Goal: Task Accomplishment & Management: Use online tool/utility

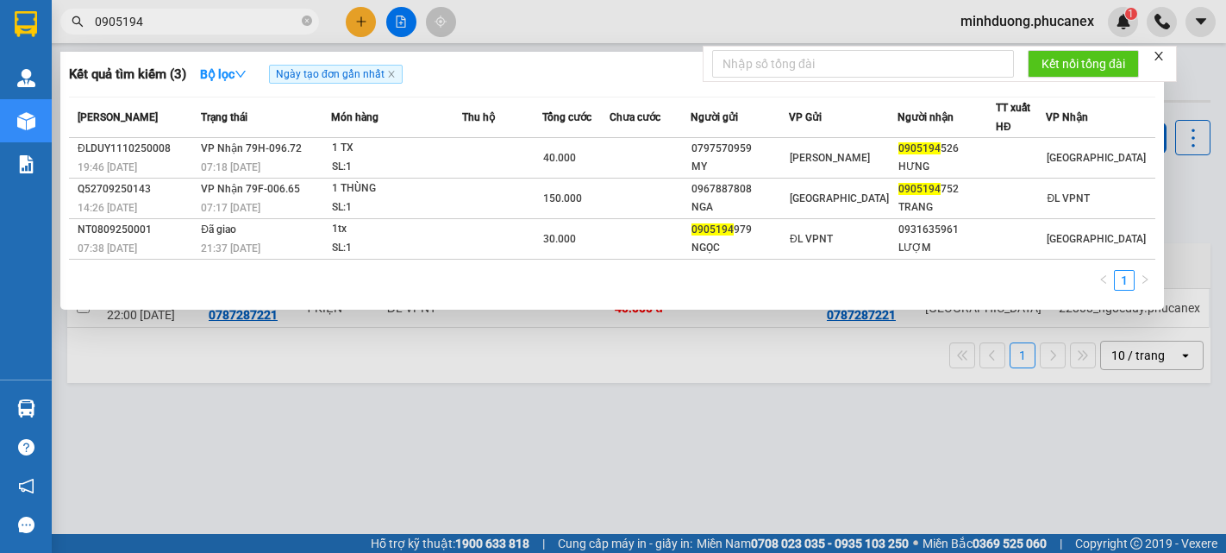
click at [184, 24] on input "0905194" at bounding box center [196, 21] width 203 height 19
click at [170, 20] on input "0905194" at bounding box center [196, 21] width 203 height 19
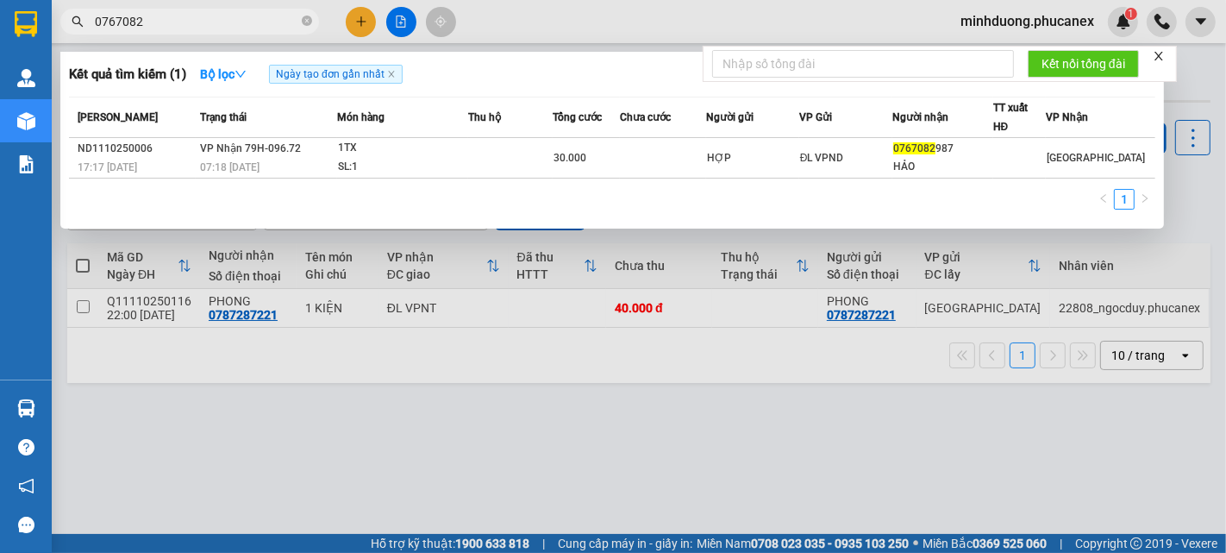
type input "0767082"
click at [993, 136] on th "Người nhận" at bounding box center [942, 117] width 101 height 41
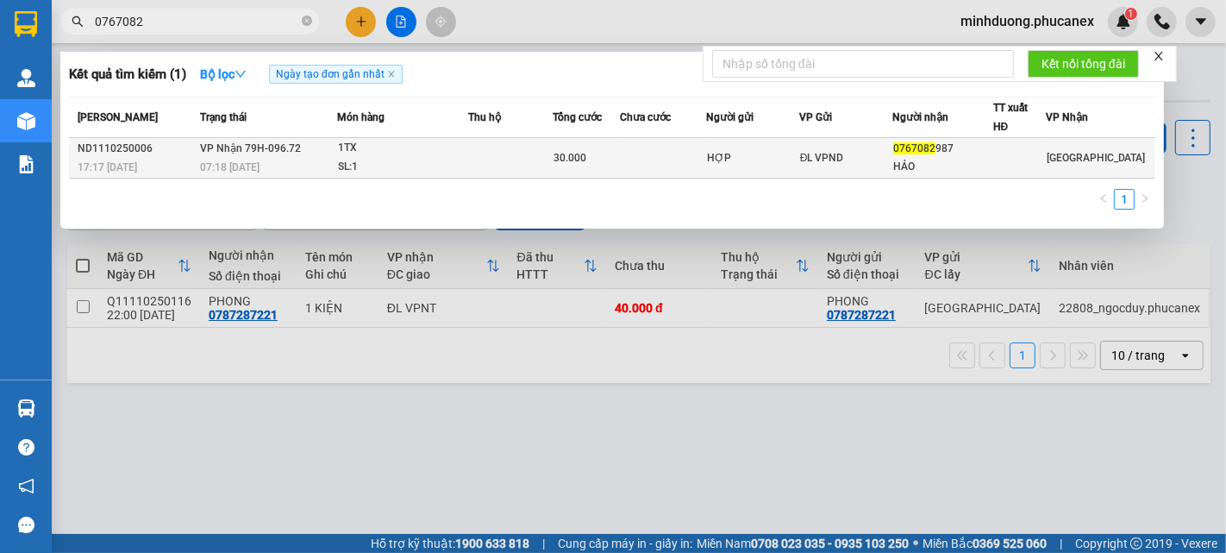
click at [992, 143] on div "0767082 987" at bounding box center [942, 149] width 99 height 18
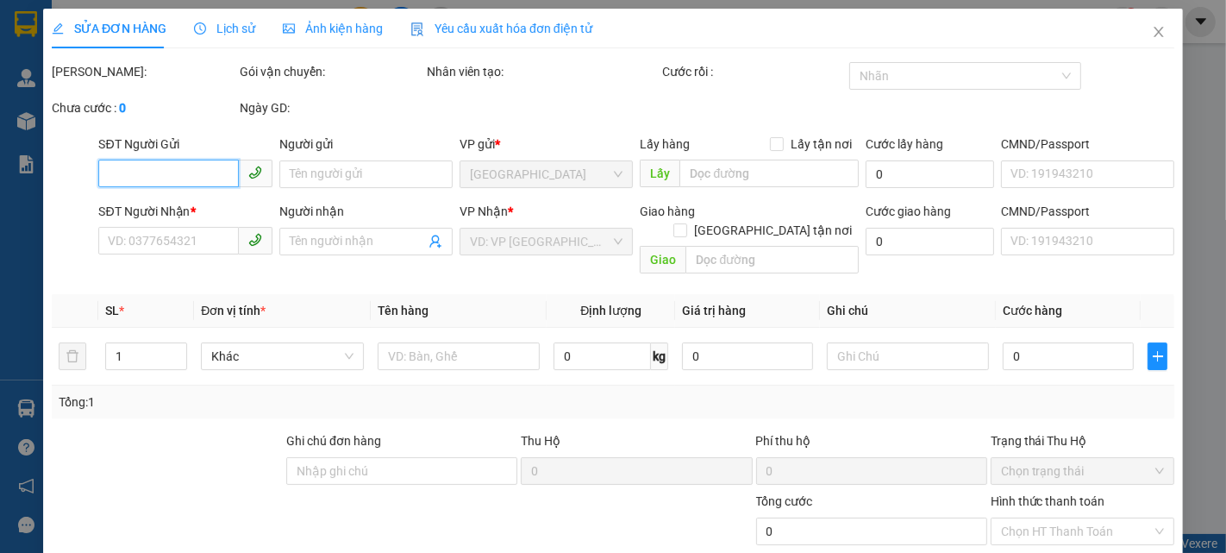
type input "HỢP"
type input "0767082987"
type input "HẢO"
type input "30.000"
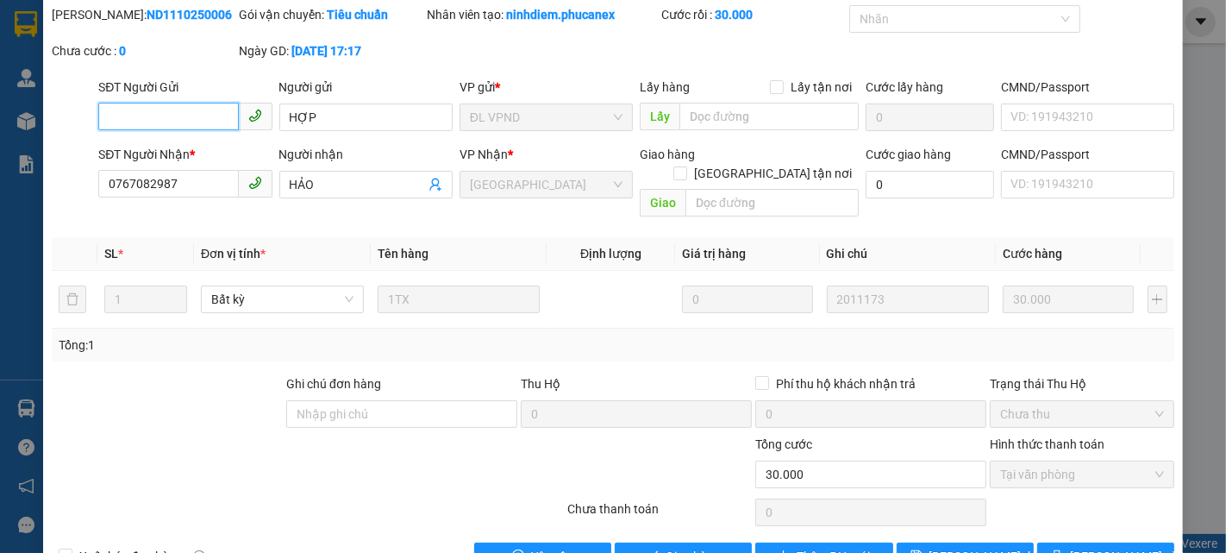
scroll to position [89, 0]
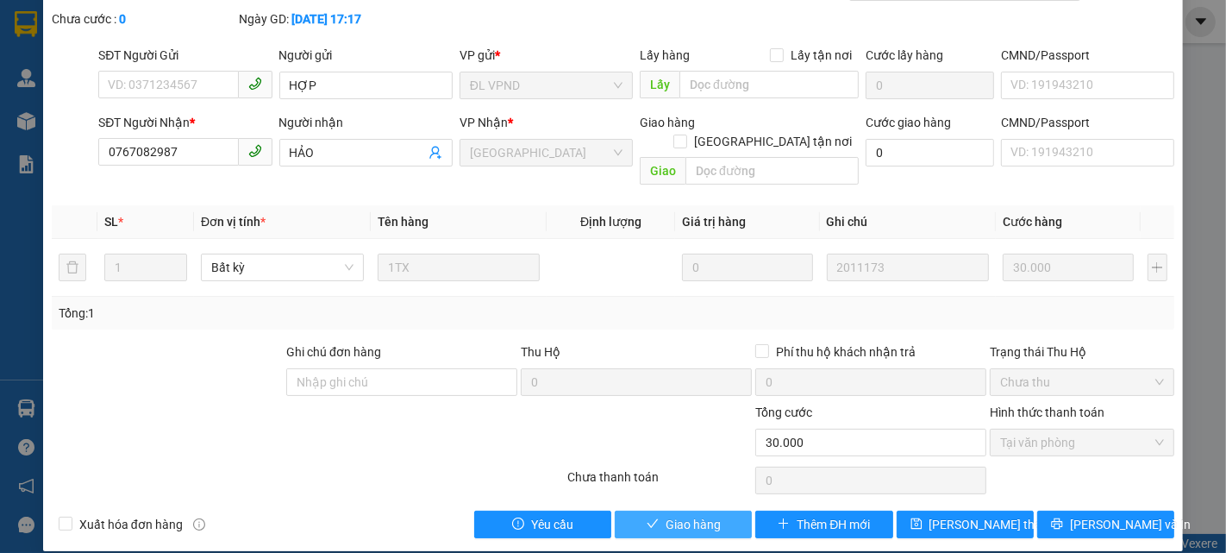
click at [647, 517] on icon "check" at bounding box center [653, 523] width 12 height 12
